Goal: Information Seeking & Learning: Learn about a topic

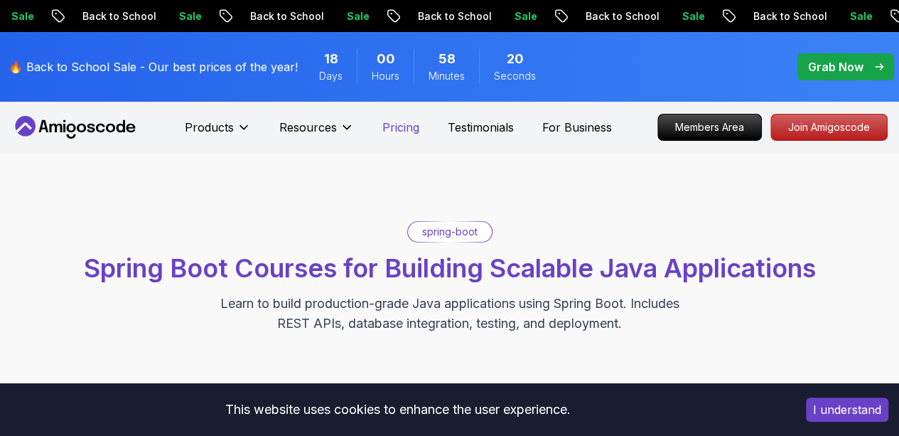
click at [389, 127] on p "Pricing" at bounding box center [400, 127] width 37 height 17
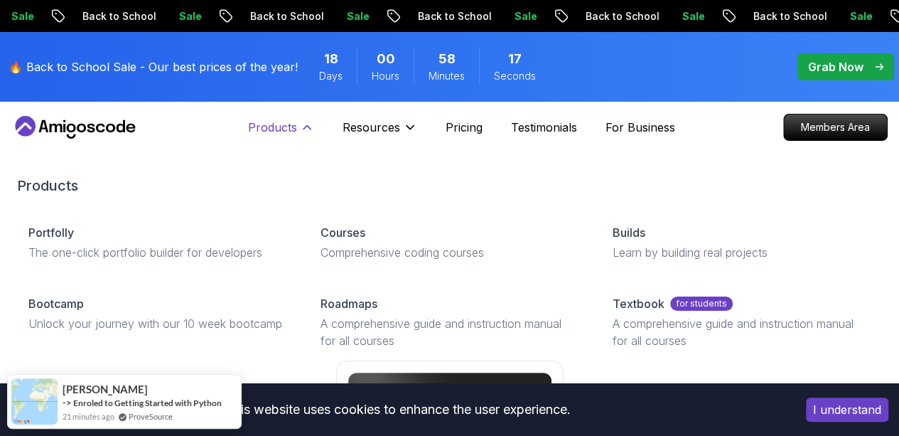
click at [296, 124] on p "Products" at bounding box center [272, 127] width 49 height 17
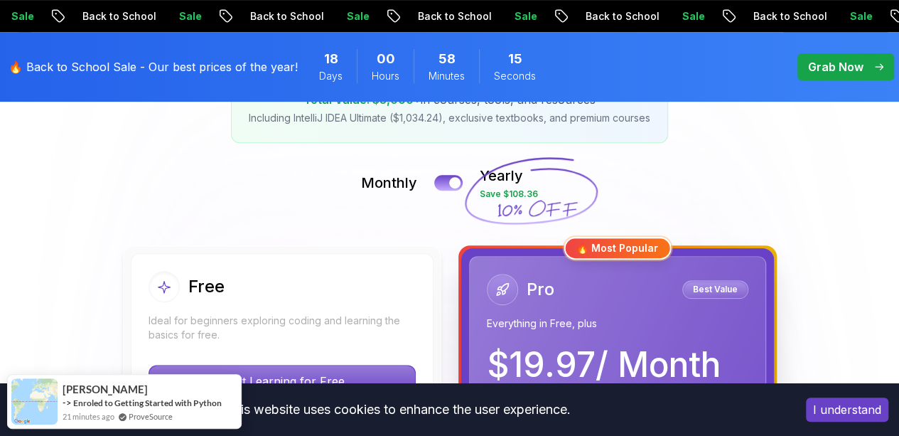
scroll to position [383, 0]
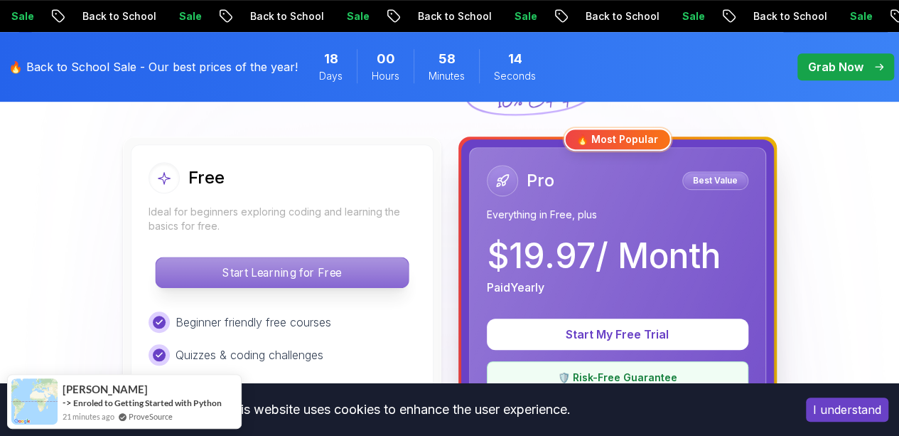
click at [286, 279] on p "Start Learning for Free" at bounding box center [282, 272] width 252 height 30
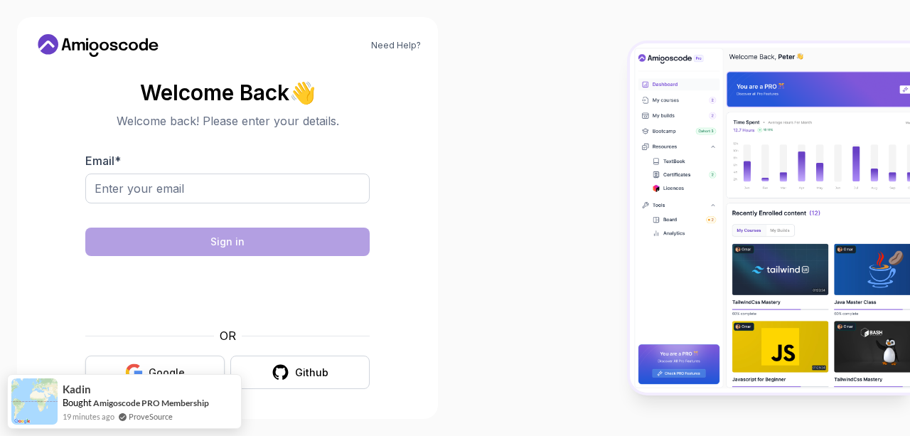
click at [183, 365] on div "Google" at bounding box center [167, 372] width 36 height 14
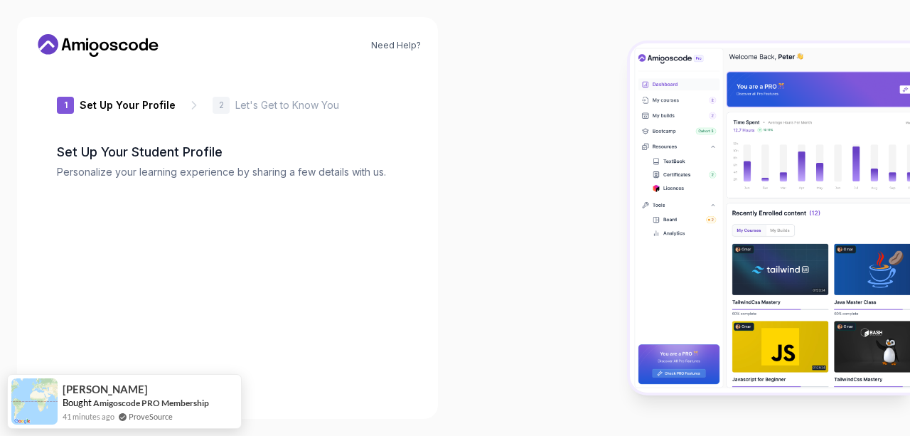
type input "mightypandaaf3bf"
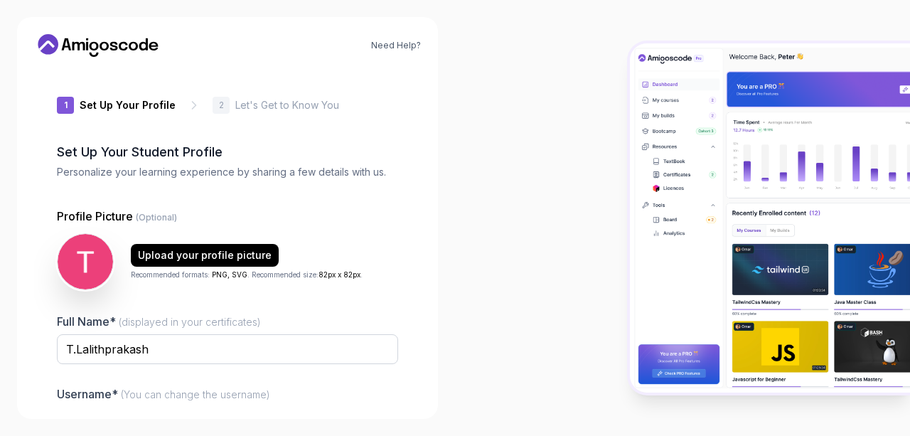
scroll to position [156, 0]
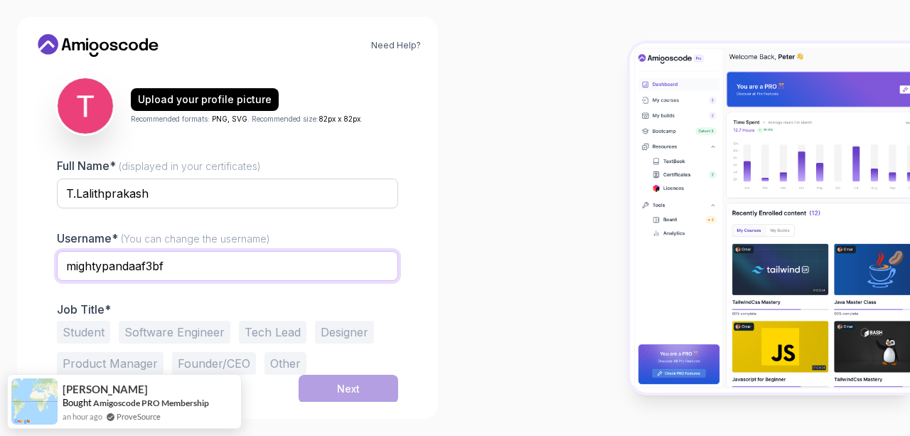
drag, startPoint x: 298, startPoint y: 264, endPoint x: 55, endPoint y: 264, distance: 243.0
click at [55, 264] on div "1 Set Up Your Profile 1 Set Up Your Profile 2 Let's Get to Know You Set Up Your…" at bounding box center [227, 234] width 387 height 333
type input "l"
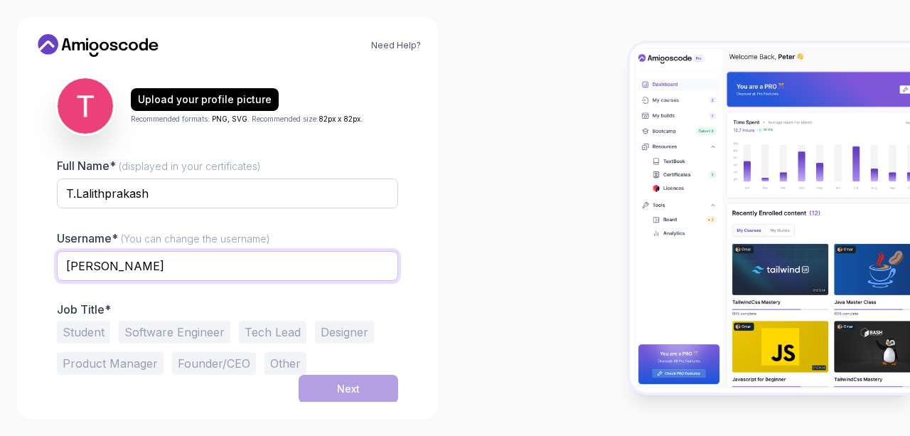
type input "Larry"
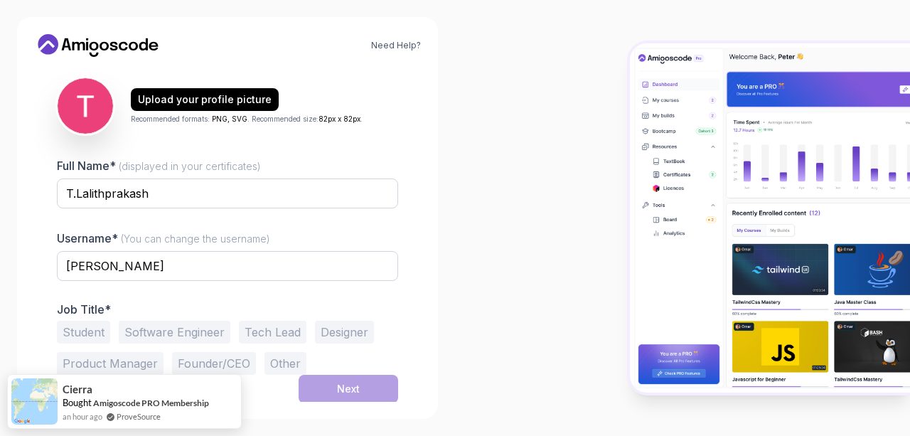
click at [155, 329] on button "Software Engineer" at bounding box center [175, 331] width 112 height 23
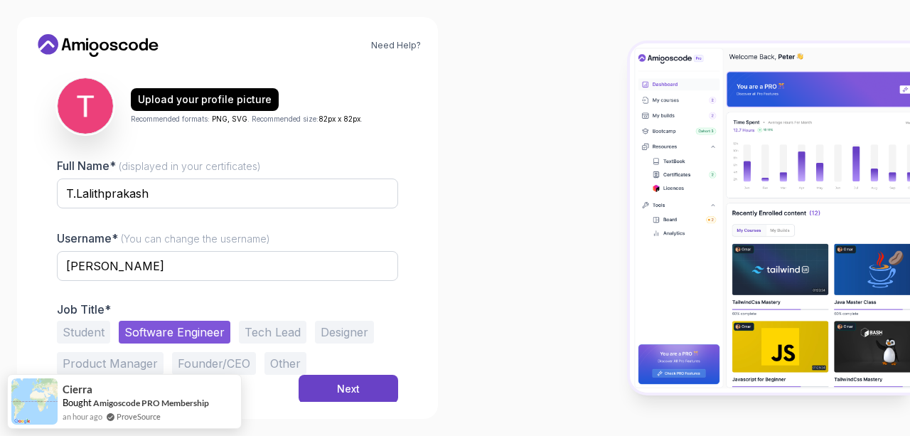
click at [250, 323] on button "Tech Lead" at bounding box center [273, 331] width 68 height 23
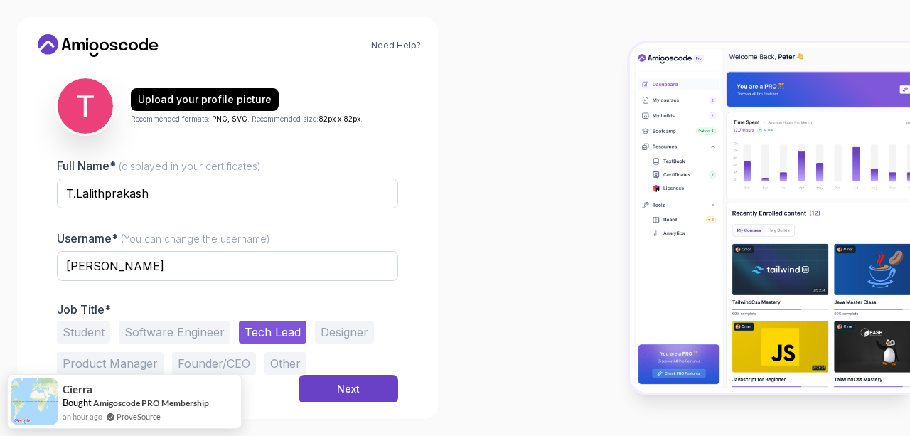
click at [213, 335] on button "Software Engineer" at bounding box center [175, 331] width 112 height 23
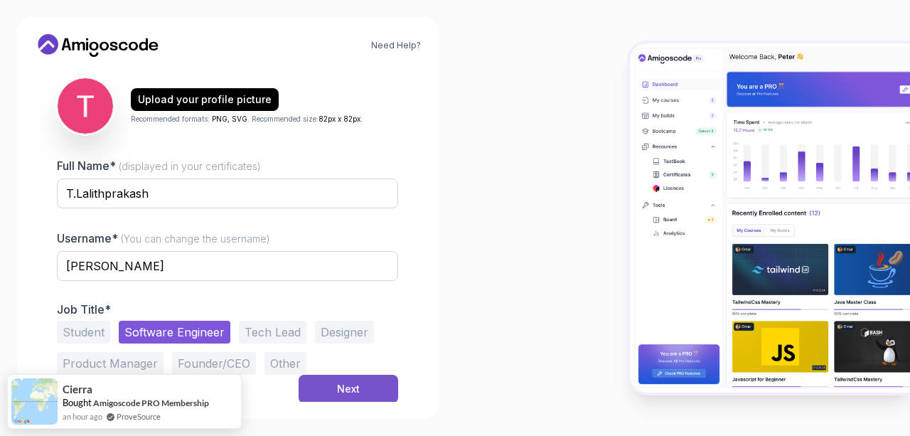
click at [354, 382] on div "Next" at bounding box center [348, 389] width 23 height 14
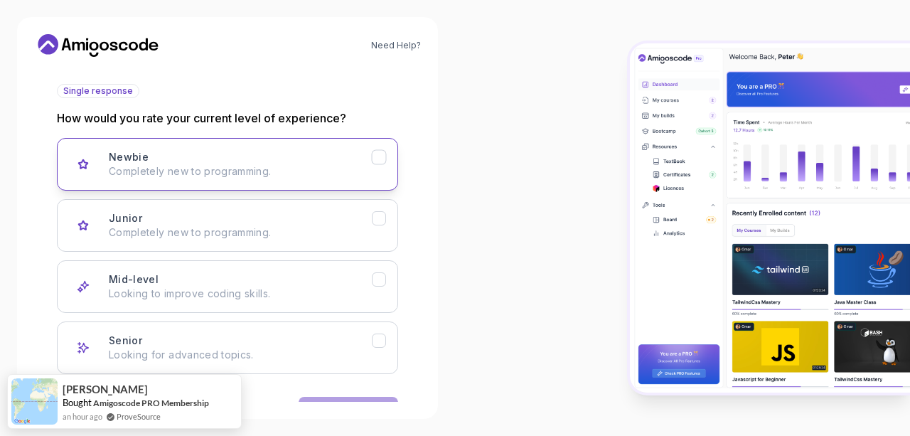
click at [352, 169] on p "Completely new to programming." at bounding box center [240, 171] width 263 height 14
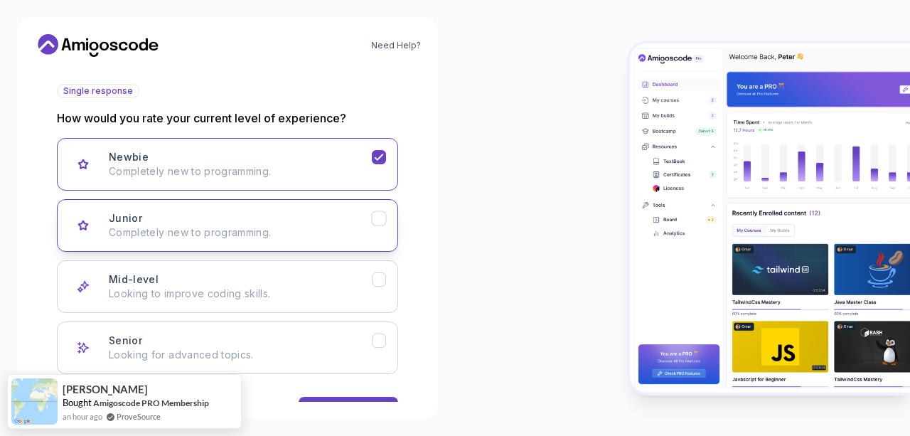
click at [339, 212] on div "Junior Completely new to programming." at bounding box center [240, 225] width 263 height 28
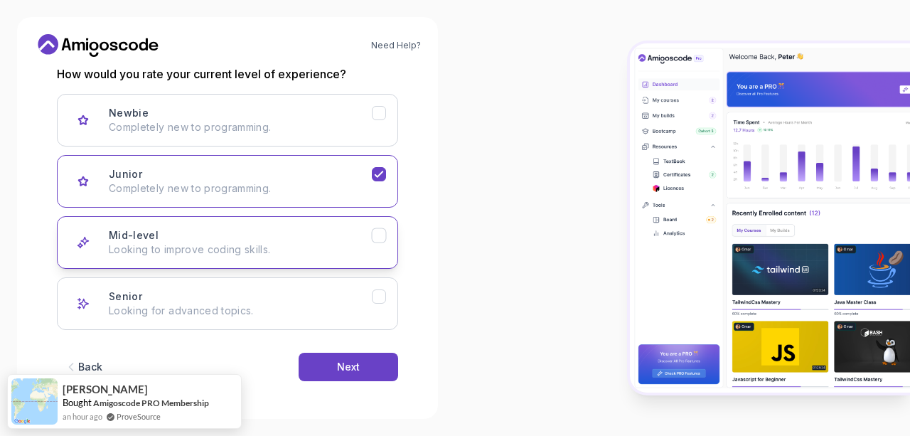
click at [336, 226] on button "Mid-level Looking to improve coding skills." at bounding box center [227, 242] width 341 height 53
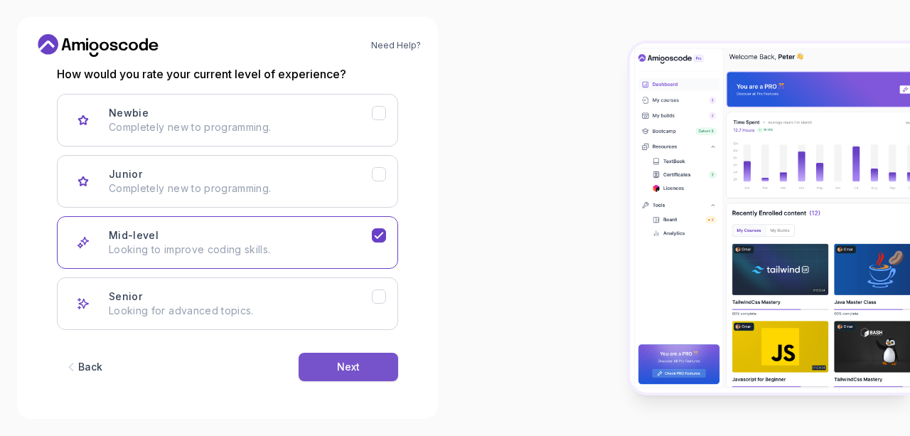
click at [344, 361] on div "Next" at bounding box center [348, 367] width 23 height 14
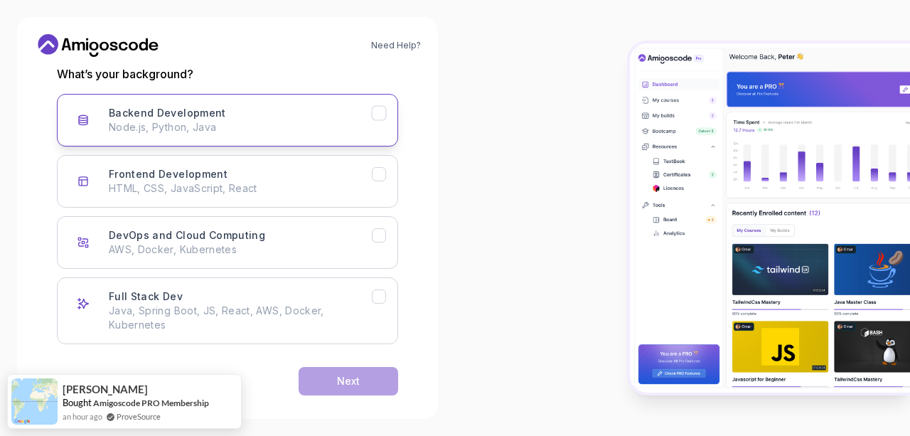
click at [359, 119] on div "Backend Development Node.js, Python, Java" at bounding box center [240, 120] width 263 height 28
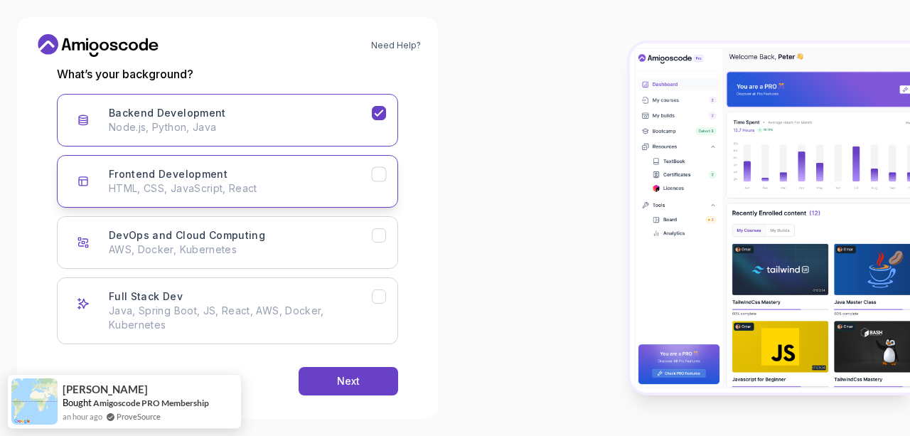
click at [355, 156] on button "Frontend Development HTML, CSS, JavaScript, React" at bounding box center [227, 181] width 341 height 53
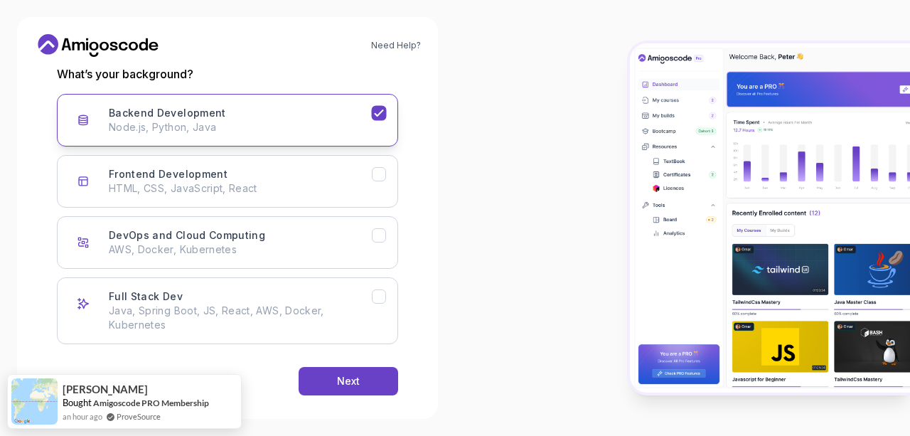
click at [377, 126] on button "Backend Development Node.js, Python, Java" at bounding box center [227, 120] width 341 height 53
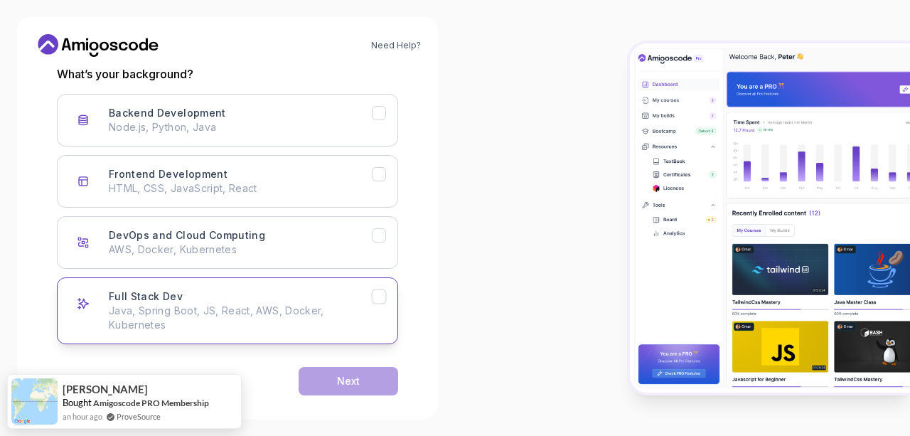
click at [376, 303] on button "Full Stack Dev Java, Spring Boot, JS, React, AWS, Docker, Kubernetes" at bounding box center [227, 310] width 341 height 67
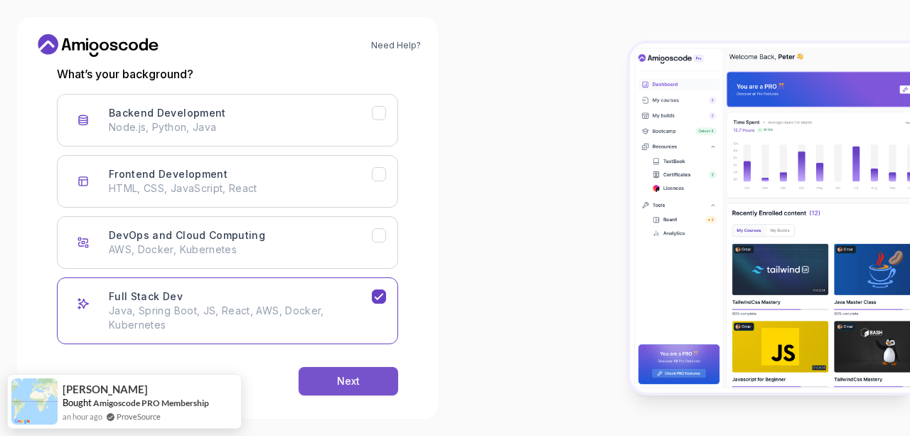
click at [370, 367] on button "Next" at bounding box center [347, 381] width 99 height 28
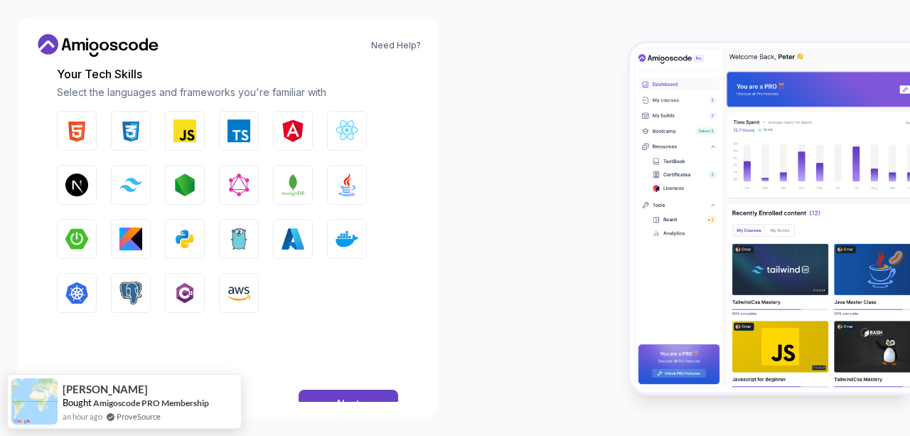
scroll to position [239, 0]
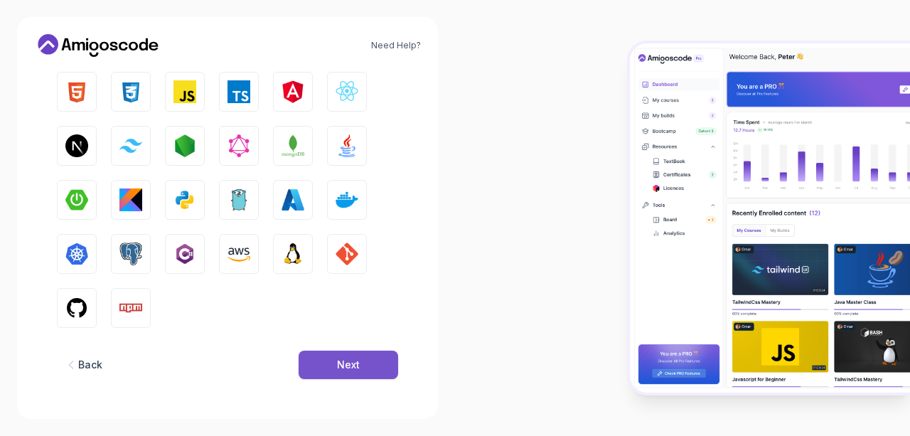
click at [343, 370] on div "Next" at bounding box center [348, 364] width 23 height 14
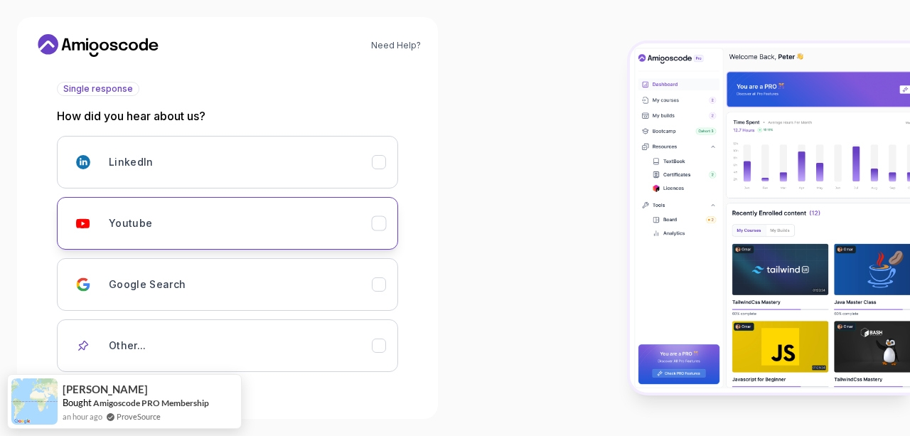
scroll to position [181, 0]
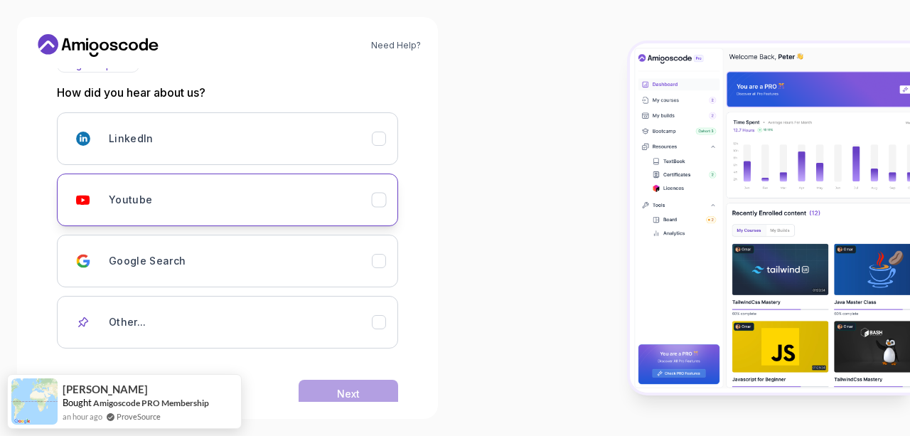
click at [367, 180] on button "Youtube" at bounding box center [227, 199] width 341 height 53
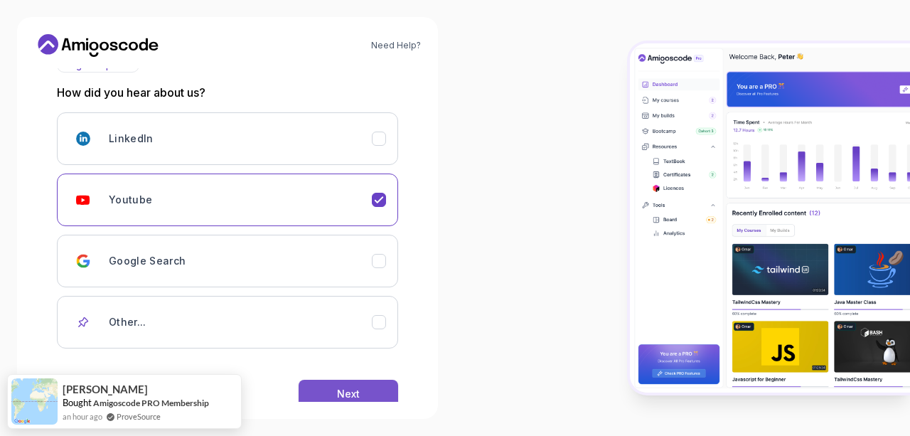
click at [379, 387] on button "Next" at bounding box center [347, 393] width 99 height 28
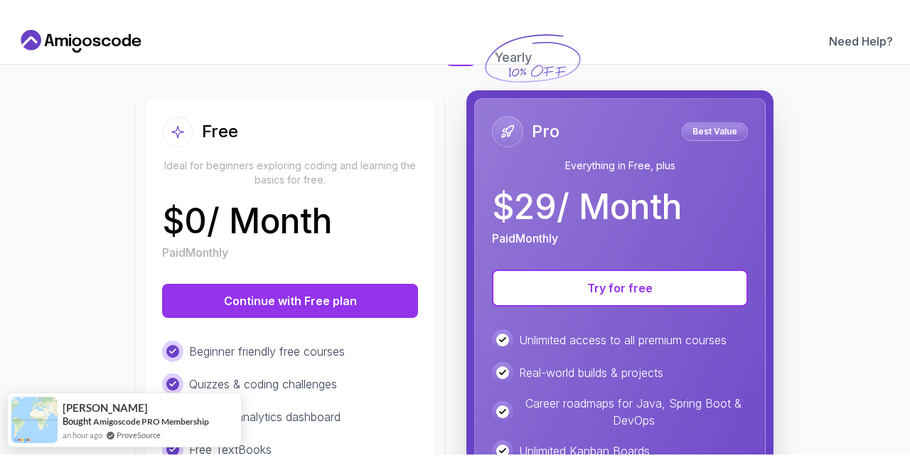
scroll to position [141, 0]
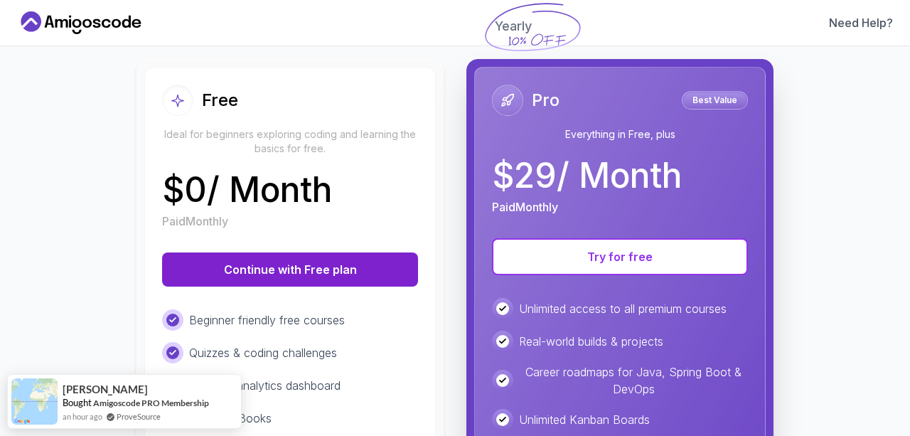
click at [355, 269] on button "Continue with Free plan" at bounding box center [290, 269] width 256 height 34
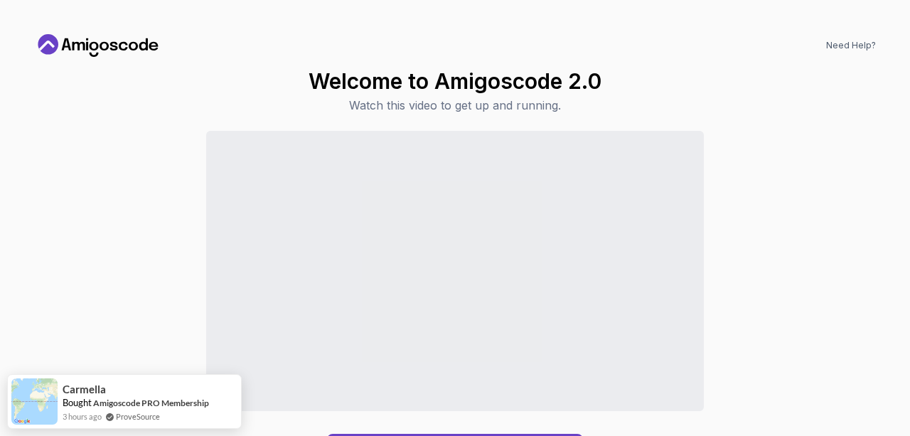
click at [527, 16] on div "Need Help? Welcome to Amigoscode 2.0 Watch this video to get up and running. Co…" at bounding box center [455, 218] width 910 height 436
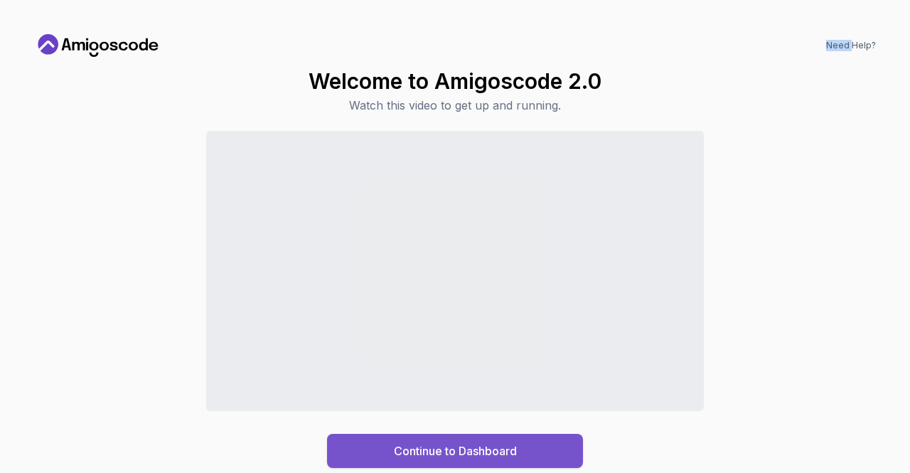
click at [524, 435] on button "Continue to Dashboard" at bounding box center [455, 450] width 256 height 34
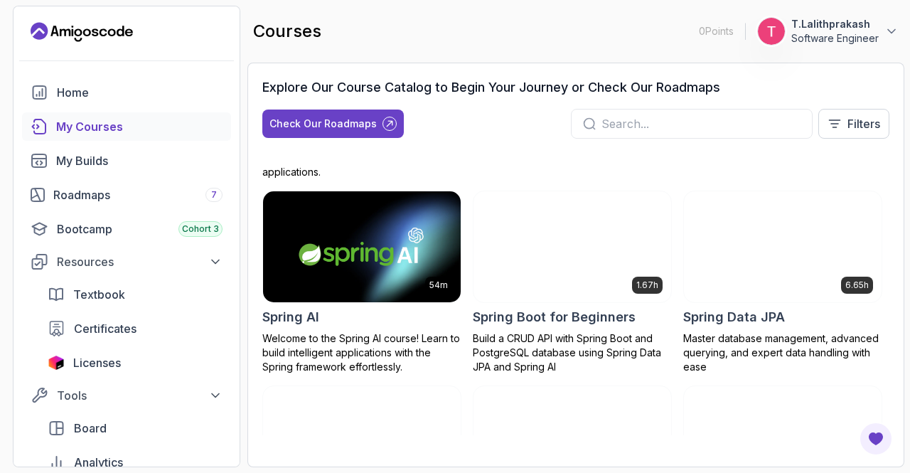
scroll to position [2392, 0]
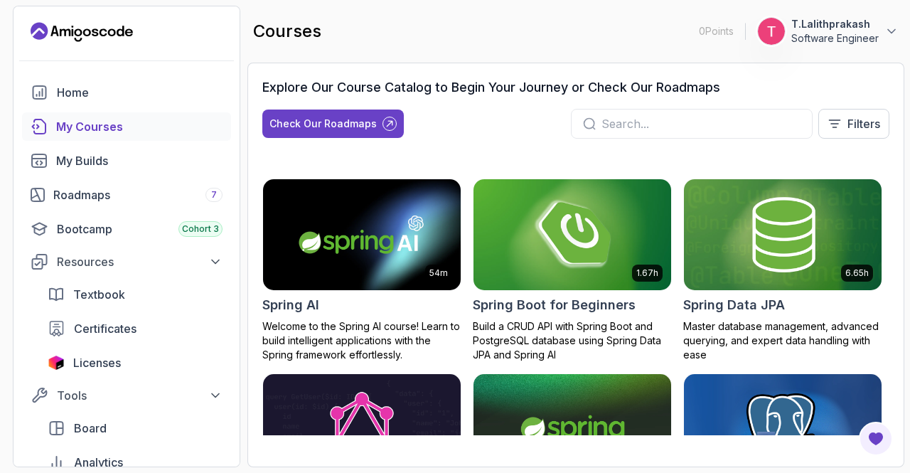
click at [541, 264] on img at bounding box center [571, 234] width 207 height 116
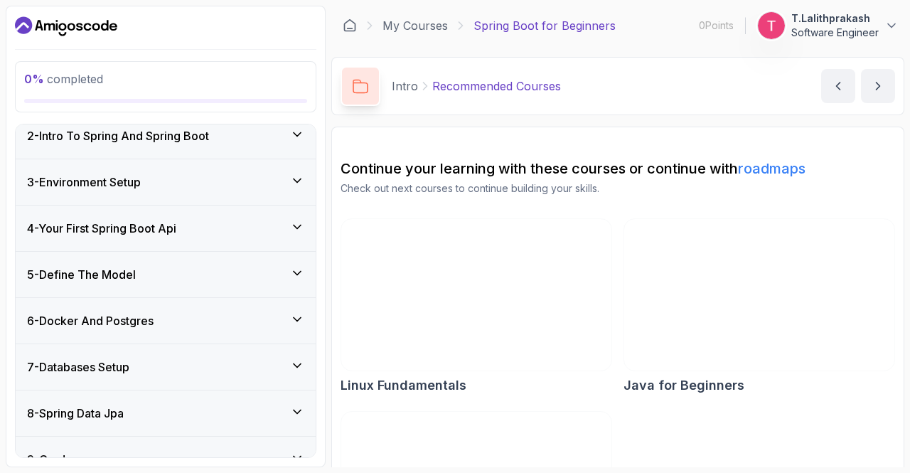
scroll to position [178, 0]
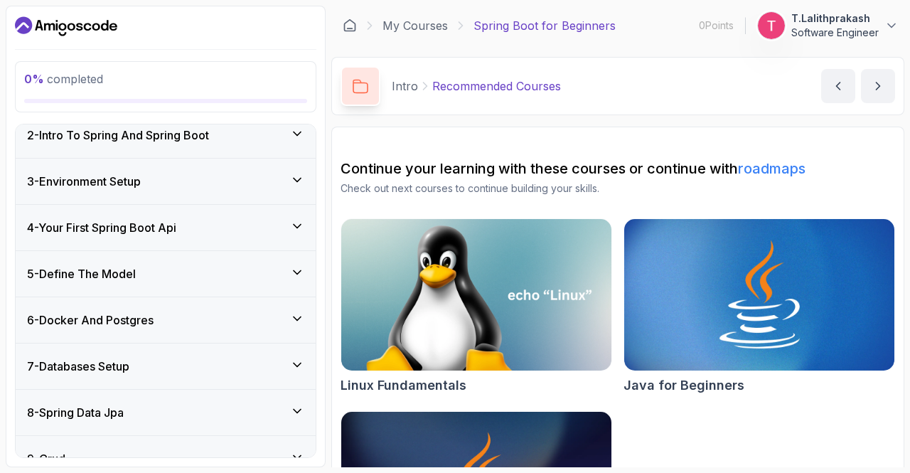
click at [236, 319] on div "6 - Docker And Postgres" at bounding box center [165, 319] width 277 height 17
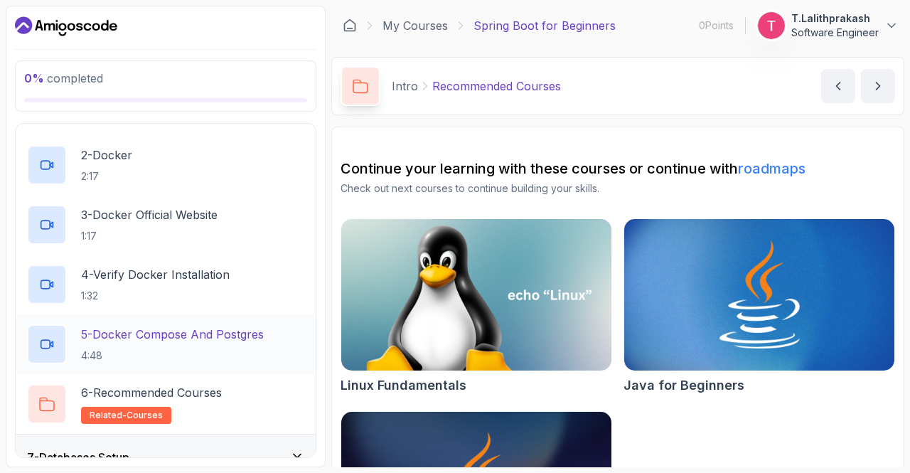
scroll to position [321, 0]
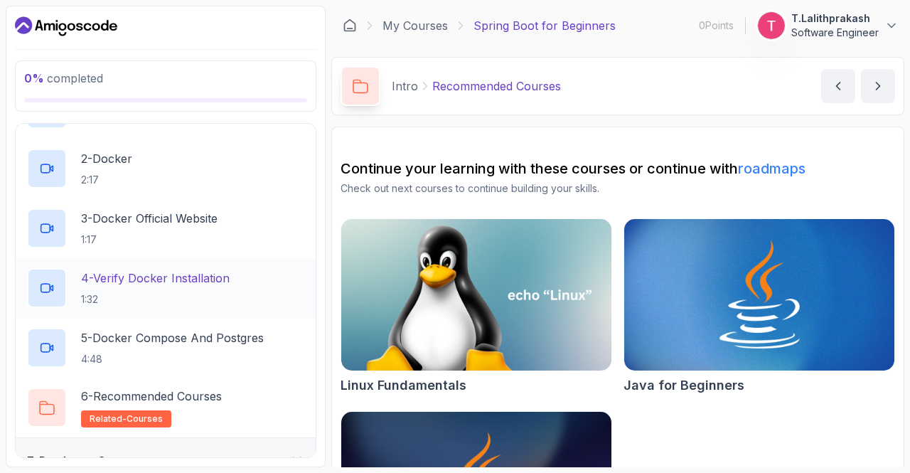
click at [198, 279] on p "4 - Verify Docker Installation" at bounding box center [155, 277] width 149 height 17
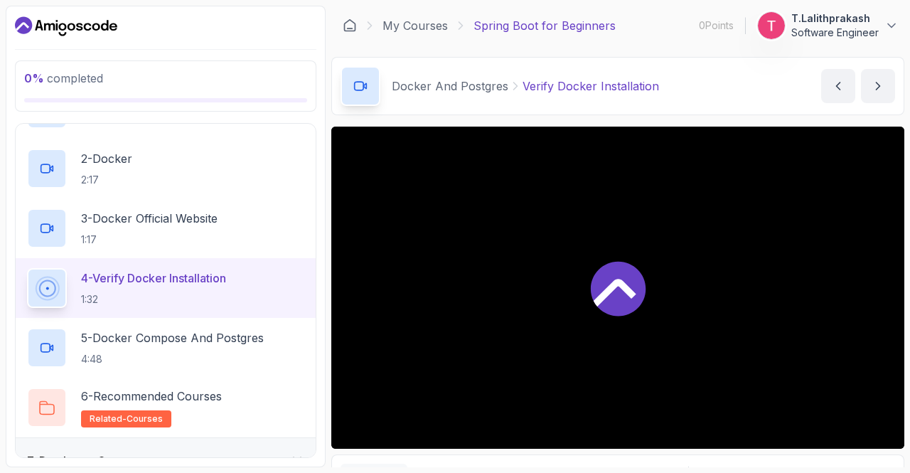
click at [198, 279] on p "4 - Verify Docker Installation" at bounding box center [153, 277] width 145 height 17
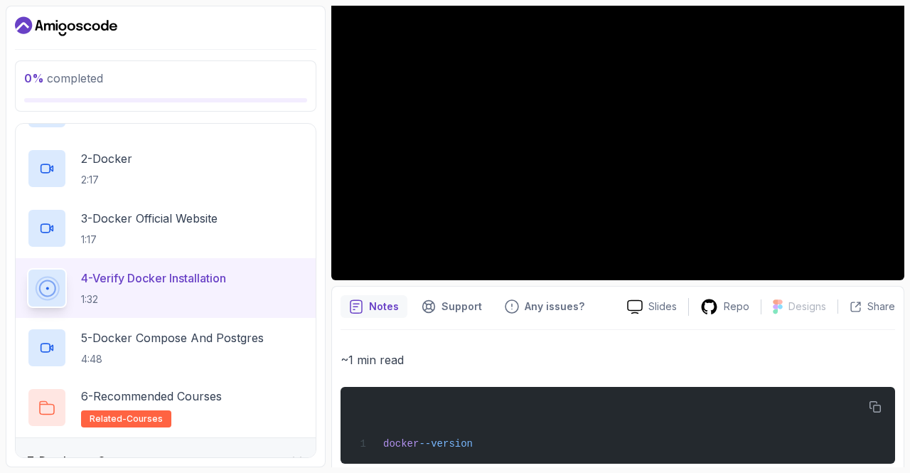
scroll to position [169, 0]
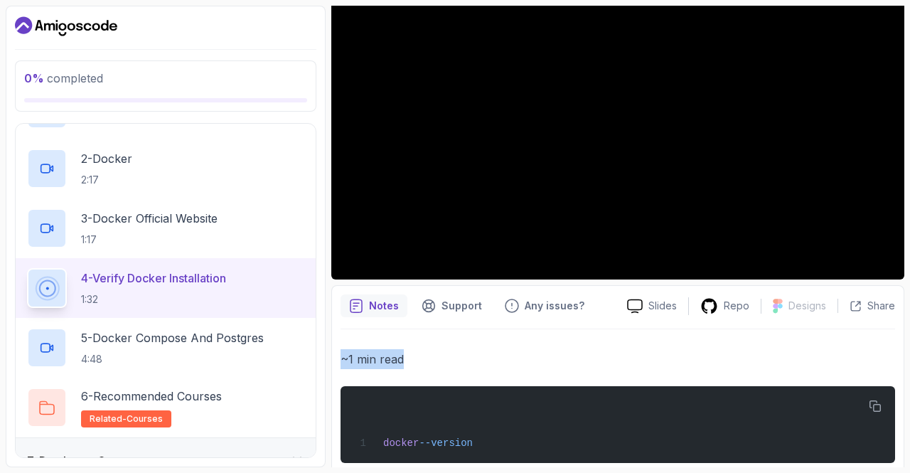
drag, startPoint x: 582, startPoint y: 230, endPoint x: 581, endPoint y: 344, distance: 114.4
click at [581, 344] on div "Notes Support Any issues? Slides Repo Designs Design not available Share ~1 min…" at bounding box center [617, 388] width 573 height 207
click at [581, 344] on div "~1 min read docker --version" at bounding box center [617, 405] width 554 height 153
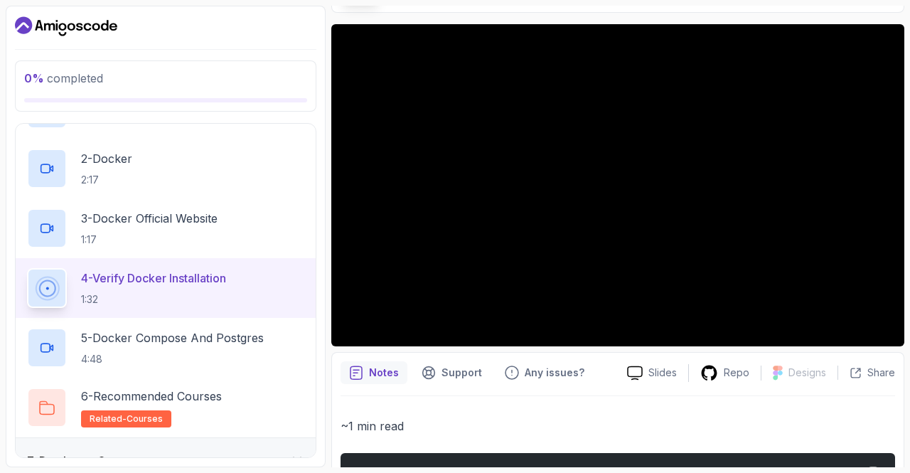
scroll to position [94, 0]
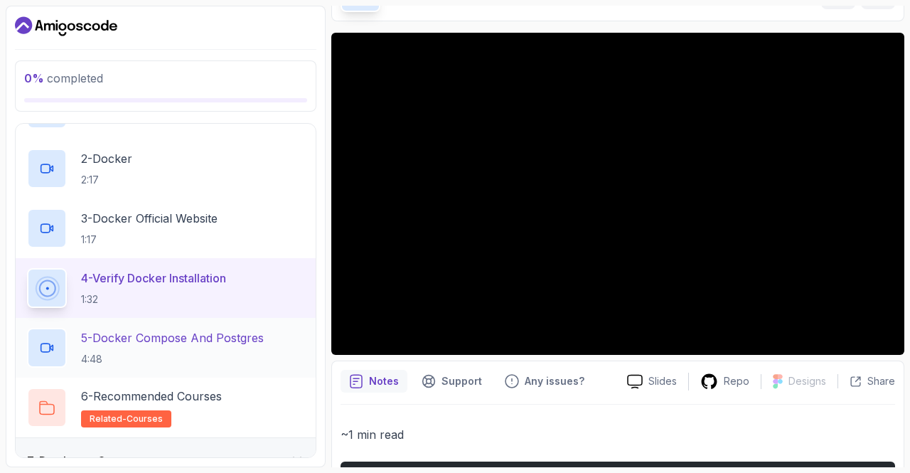
click at [269, 362] on div "5 - Docker Compose And Postgres 4:48" at bounding box center [165, 348] width 277 height 40
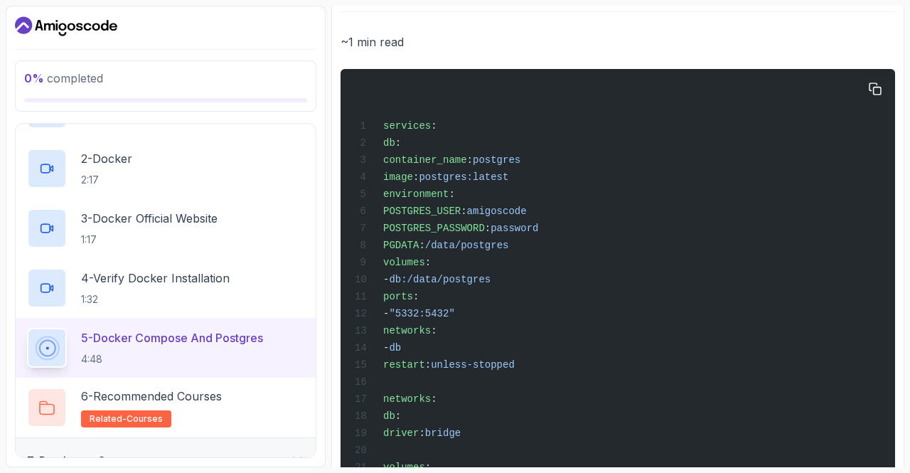
scroll to position [480, 0]
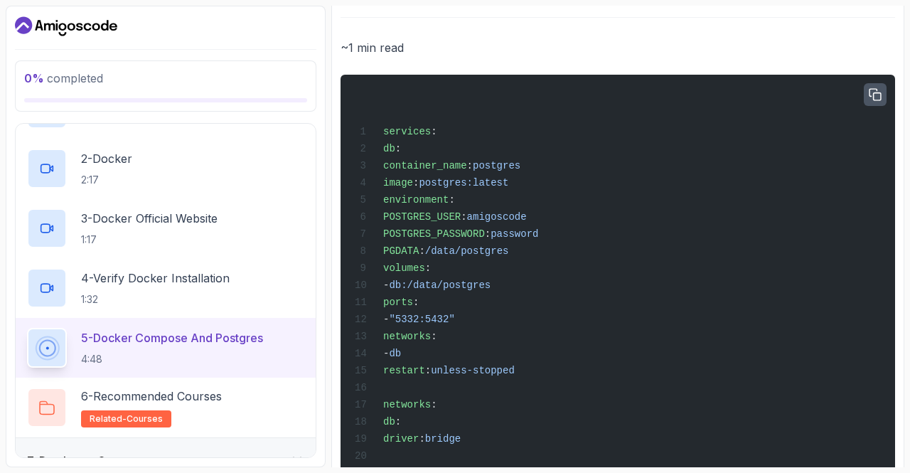
click at [881, 96] on button "button" at bounding box center [874, 94] width 23 height 23
